Goal: Task Accomplishment & Management: Use online tool/utility

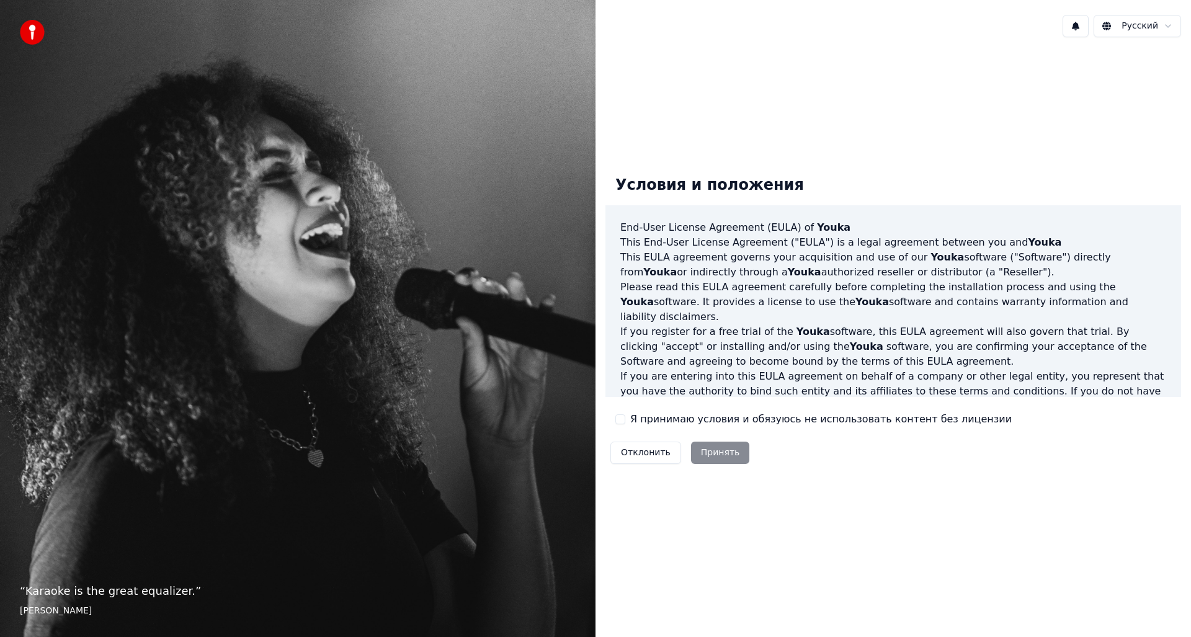
click at [617, 420] on button "Я принимаю условия и обязуюсь не использовать контент без лицензии" at bounding box center [620, 419] width 10 height 10
click at [703, 450] on button "Принять" at bounding box center [720, 453] width 59 height 22
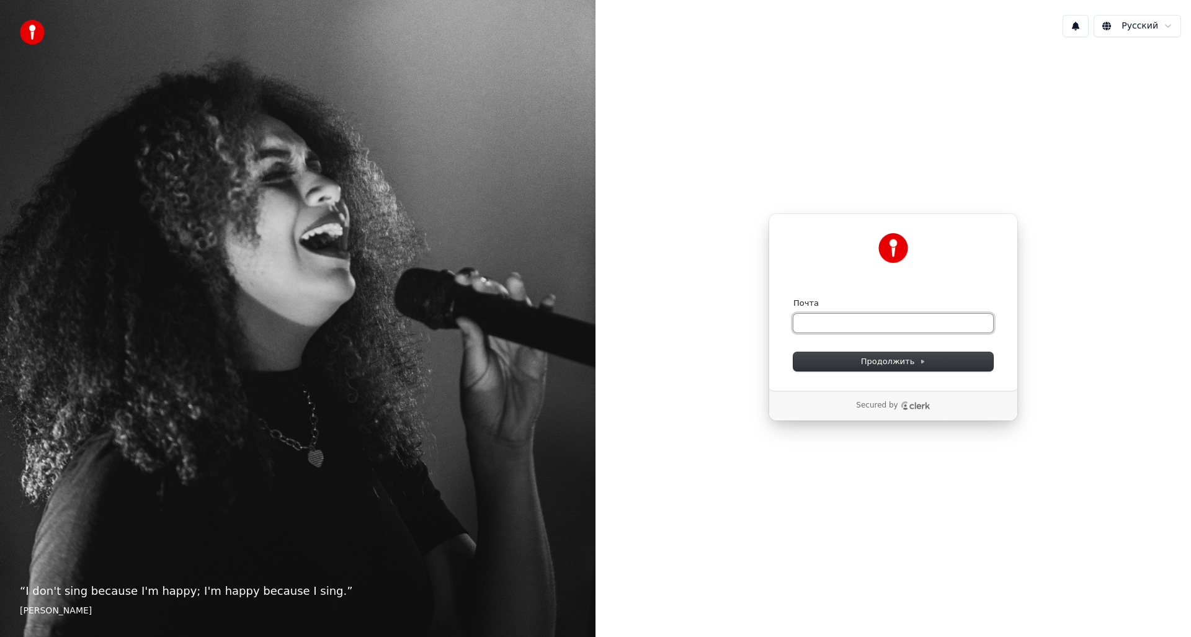
click at [846, 321] on input "Почта" at bounding box center [893, 323] width 200 height 19
click at [874, 360] on span "Продолжить" at bounding box center [893, 361] width 65 height 11
type input "**********"
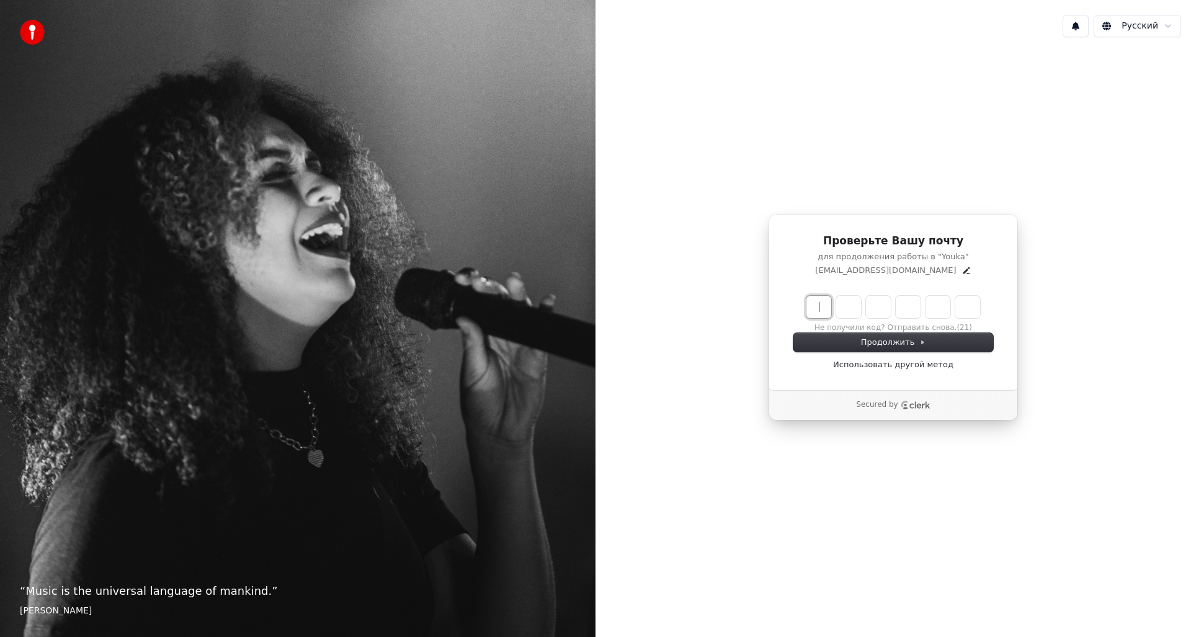
click at [821, 303] on input "Enter verification code" at bounding box center [905, 307] width 198 height 22
type input "******"
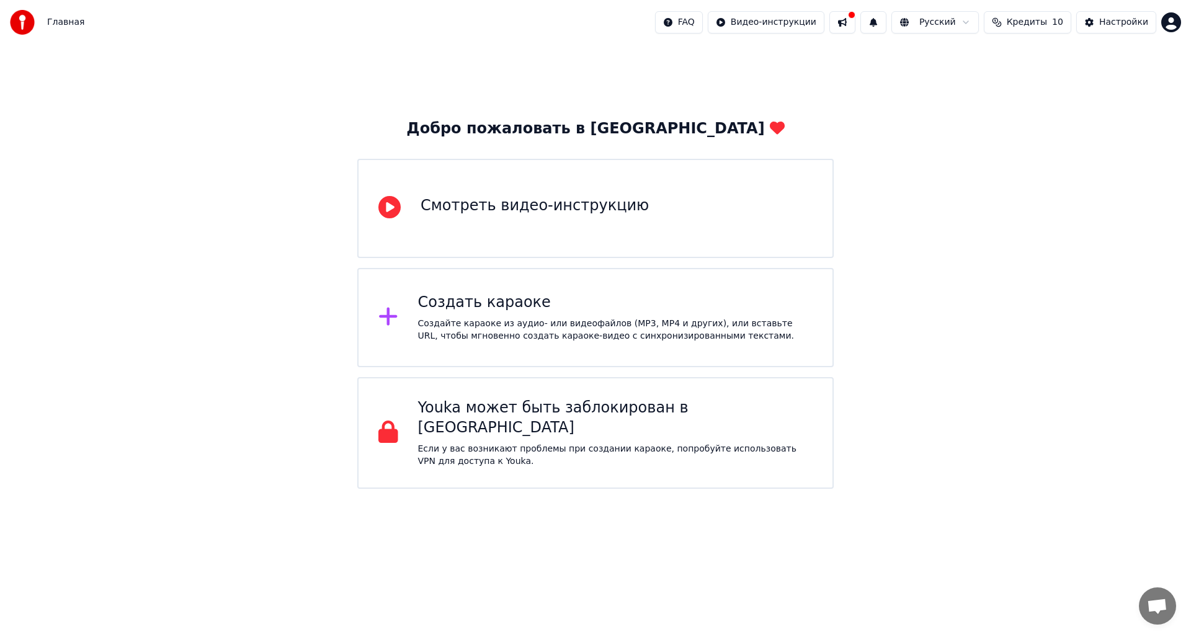
click at [855, 25] on button at bounding box center [842, 22] width 26 height 22
click at [729, 71] on div "Добро пожаловать в Youka Смотреть видео-инструкцию Создать караоке Создайте кар…" at bounding box center [595, 267] width 1191 height 444
click at [948, 215] on div "Добро пожаловать в Youka Смотреть видео-инструкцию Создать караоке Создайте кар…" at bounding box center [595, 267] width 1191 height 444
click at [557, 313] on div "Создать караоке Создайте караоке из аудио- или видеофайлов (MP3, MP4 и других),…" at bounding box center [615, 318] width 395 height 50
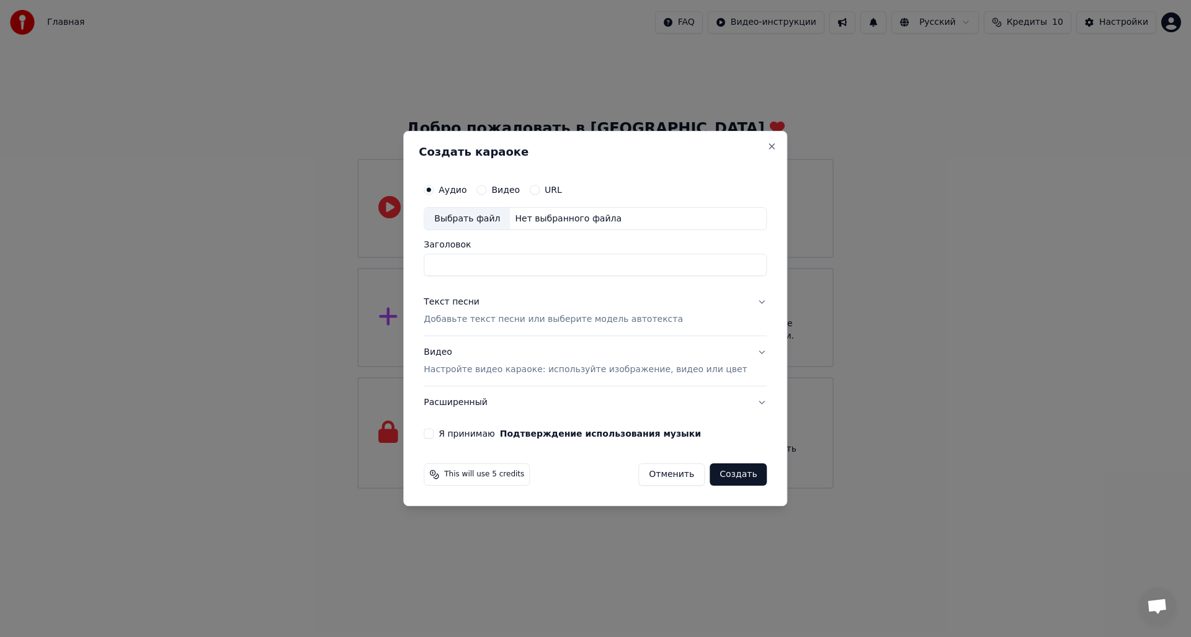
click at [486, 186] on button "Видео" at bounding box center [481, 190] width 10 height 10
click at [433, 187] on button "Аудио" at bounding box center [429, 190] width 10 height 10
click at [741, 354] on button "Видео Настройте видео караоке: используйте изображение, видео или цвет" at bounding box center [595, 362] width 343 height 50
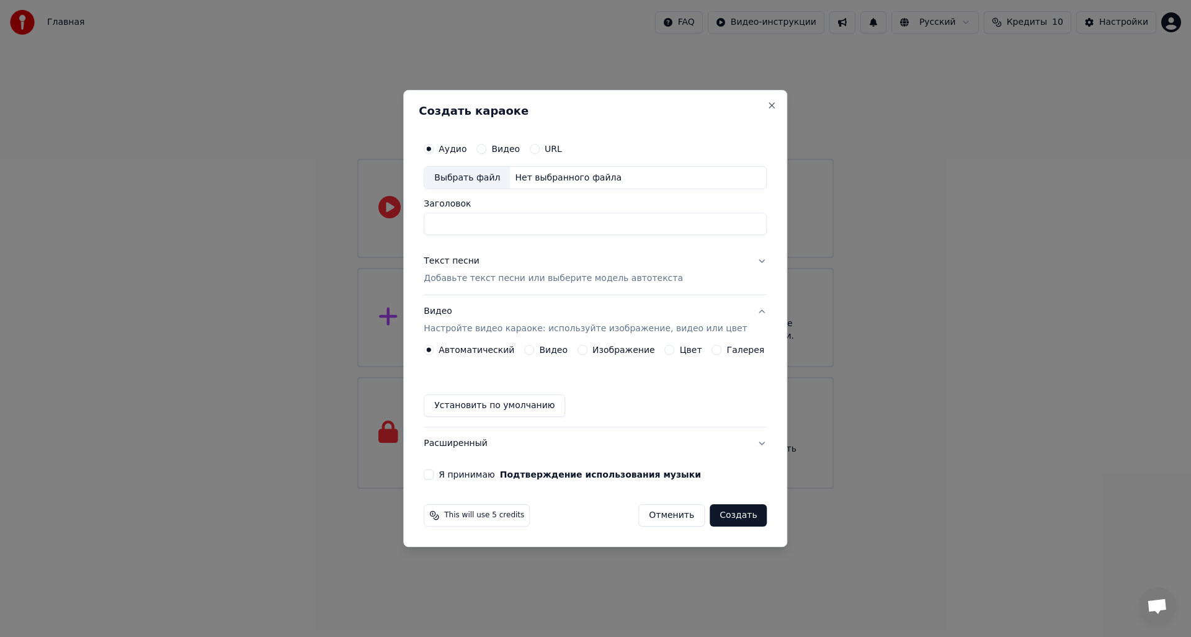
click at [587, 348] on button "Изображение" at bounding box center [582, 350] width 10 height 10
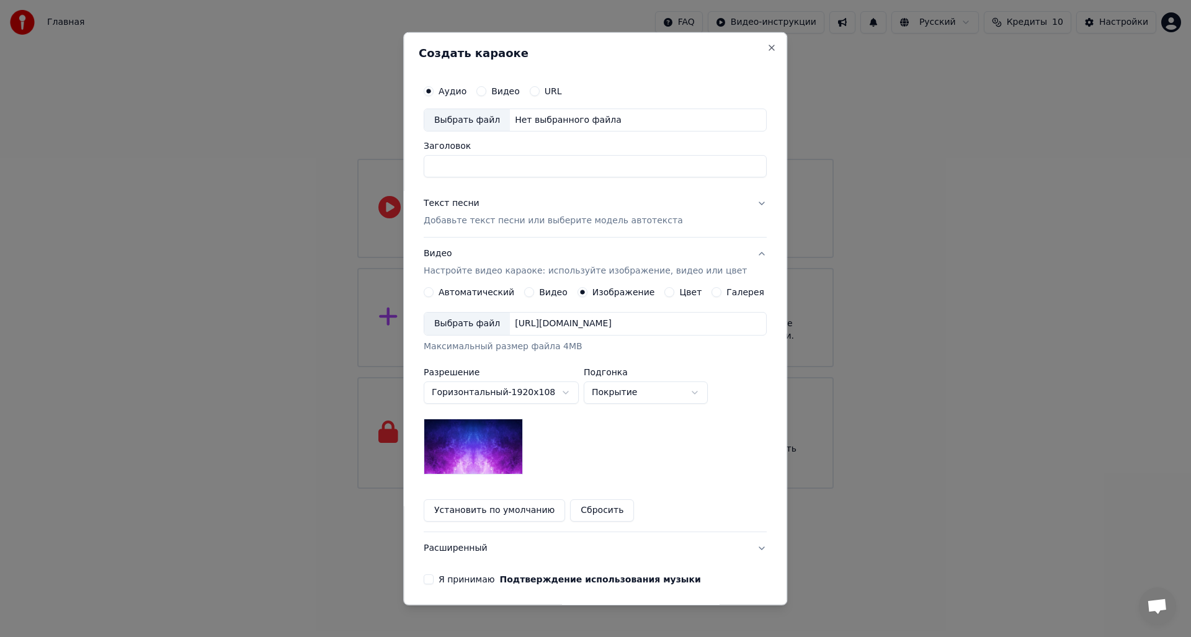
click at [453, 319] on div "Выбрать файл" at bounding box center [467, 324] width 86 height 22
click at [740, 205] on button "Текст песни Добавьте текст песни или выберите модель автотекста" at bounding box center [595, 212] width 343 height 50
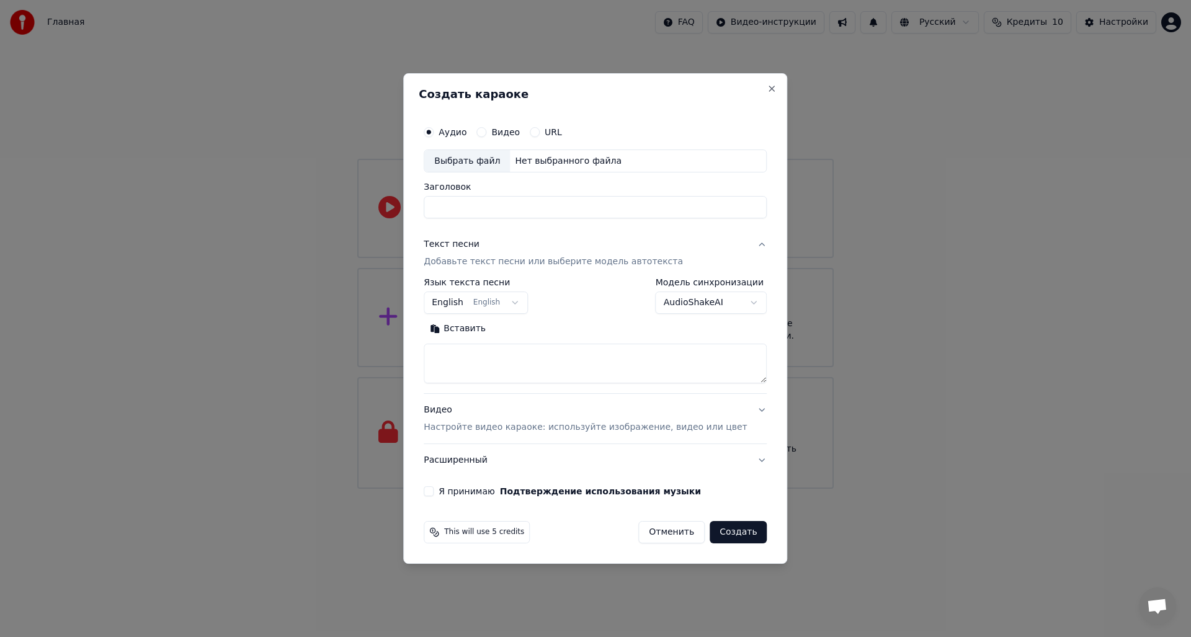
click at [521, 300] on button "English English" at bounding box center [476, 303] width 104 height 22
select select "**"
click at [735, 303] on body "Главная FAQ Видео-инструкции Русский Кредиты 10 Настройки Добро пожаловать в Yo…" at bounding box center [595, 244] width 1191 height 489
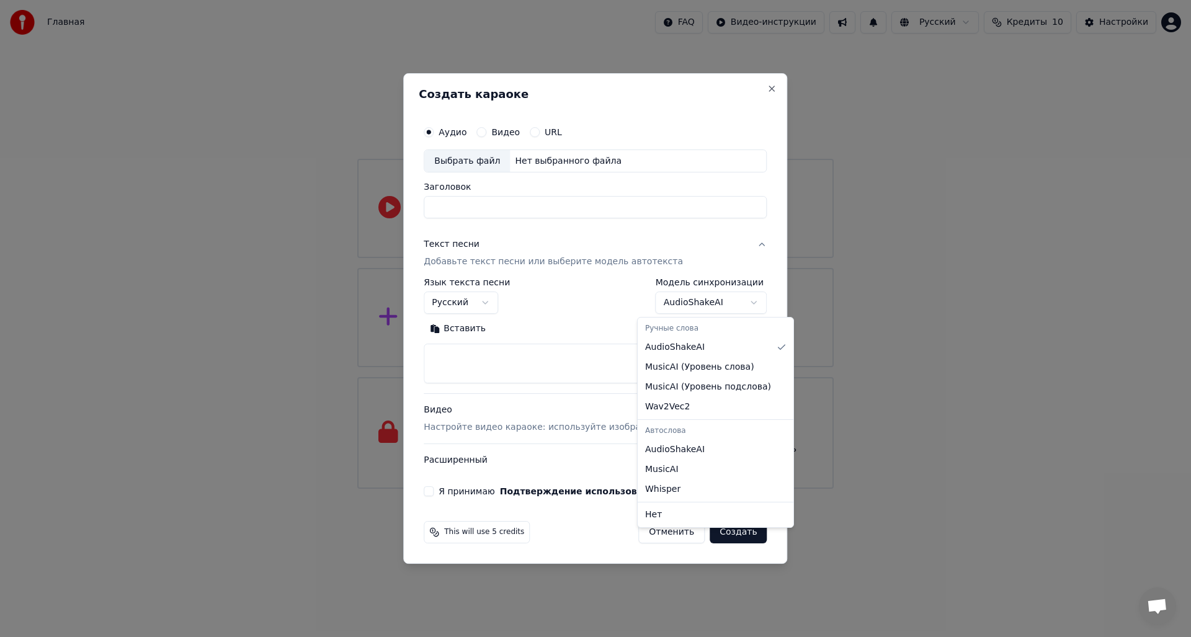
click at [735, 303] on body "Главная FAQ Видео-инструкции Русский Кредиты 10 Настройки Добро пожаловать в Yo…" at bounding box center [595, 244] width 1191 height 489
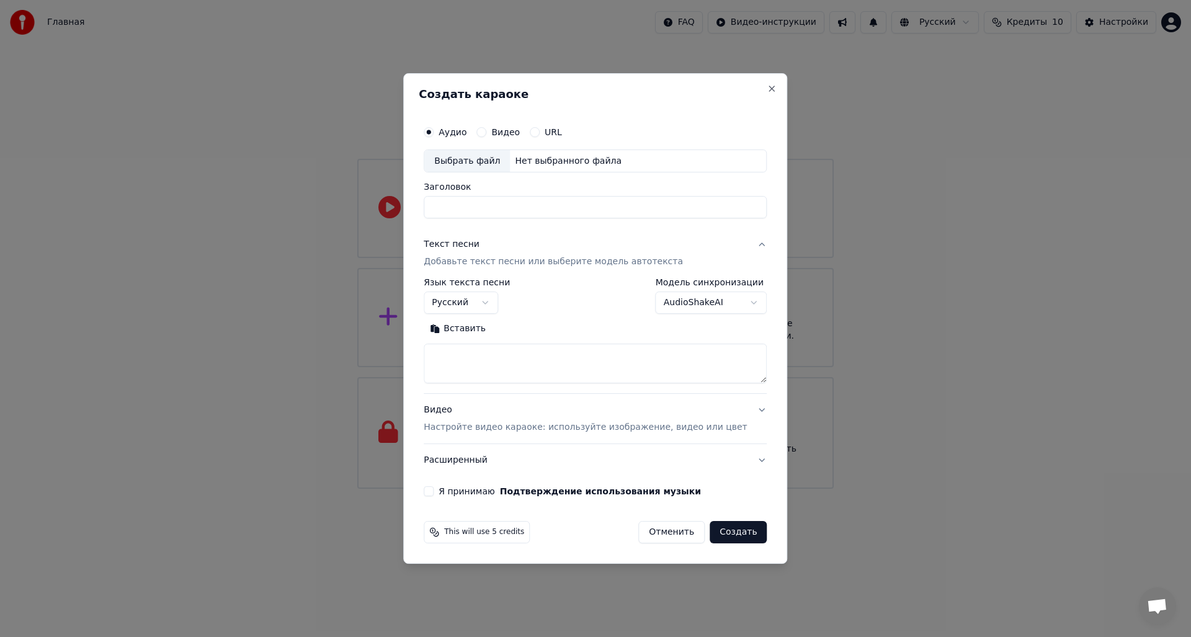
click at [479, 161] on div "Выбрать файл" at bounding box center [467, 161] width 86 height 22
click at [767, 87] on button "Close" at bounding box center [772, 89] width 10 height 10
